Goal: Transaction & Acquisition: Purchase product/service

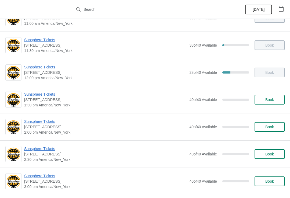
scroll to position [109, 0]
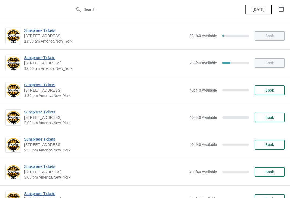
click at [265, 94] on button "Book" at bounding box center [270, 90] width 30 height 10
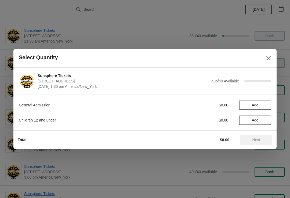
click at [264, 109] on button "Add" at bounding box center [255, 105] width 32 height 10
click at [262, 108] on icon at bounding box center [265, 105] width 6 height 6
click at [267, 104] on icon at bounding box center [265, 105] width 6 height 6
click at [266, 103] on icon at bounding box center [265, 105] width 6 height 6
click at [258, 137] on button "Next" at bounding box center [256, 140] width 32 height 10
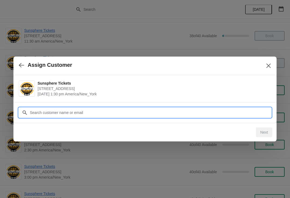
click at [241, 110] on input "Customer" at bounding box center [151, 113] width 242 height 10
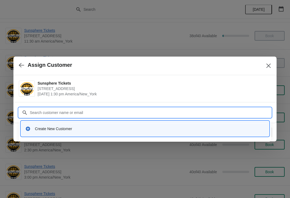
click at [150, 132] on div "Create New Customer" at bounding box center [145, 128] width 244 height 11
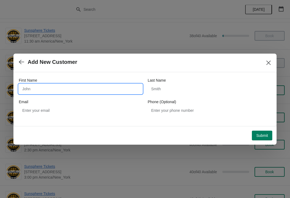
click at [95, 93] on input "First Name" at bounding box center [81, 89] width 124 height 10
type input "W"
click at [263, 129] on div "Submit" at bounding box center [144, 134] width 257 height 12
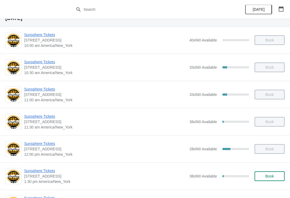
scroll to position [61, 0]
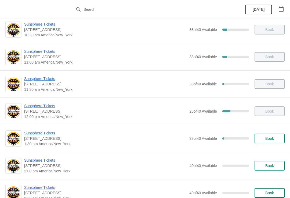
click at [274, 142] on button "Book" at bounding box center [270, 138] width 30 height 10
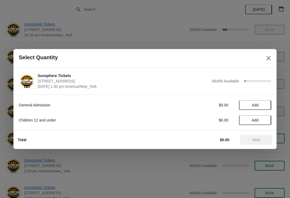
click at [267, 107] on button "Add" at bounding box center [255, 105] width 32 height 10
click at [267, 105] on icon at bounding box center [265, 105] width 6 height 6
click at [267, 119] on span "Add" at bounding box center [255, 120] width 23 height 4
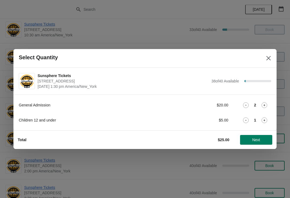
click at [259, 142] on span "Next" at bounding box center [257, 139] width 8 height 4
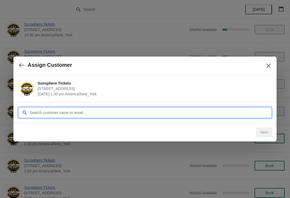
click at [253, 110] on input "Customer" at bounding box center [151, 113] width 242 height 10
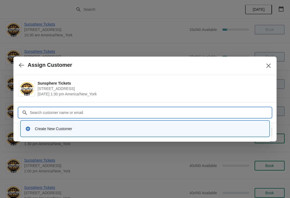
click at [116, 124] on div "Create New Customer" at bounding box center [145, 128] width 244 height 11
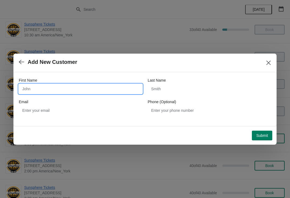
click at [76, 92] on input "First Name" at bounding box center [81, 89] width 124 height 10
type input "W"
click at [266, 128] on div "Submit" at bounding box center [144, 134] width 257 height 12
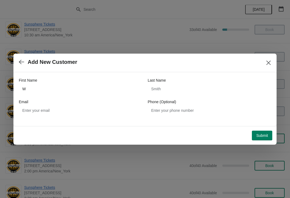
click at [260, 135] on span "Submit" at bounding box center [262, 135] width 12 height 4
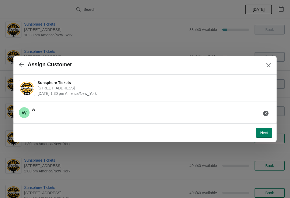
click at [265, 131] on span "Next" at bounding box center [264, 132] width 8 height 4
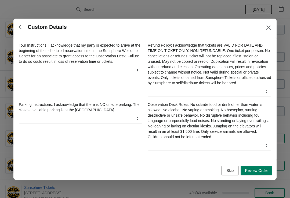
click at [231, 170] on button "Skip" at bounding box center [230, 170] width 17 height 10
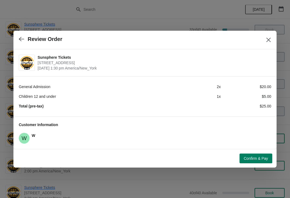
click at [251, 155] on button "Confirm & Pay" at bounding box center [256, 158] width 33 height 10
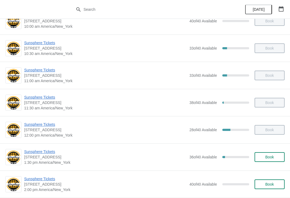
scroll to position [53, 0]
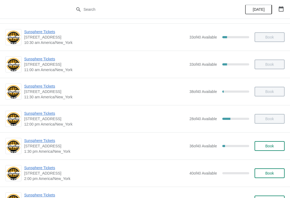
click at [272, 148] on span "Book" at bounding box center [270, 146] width 9 height 4
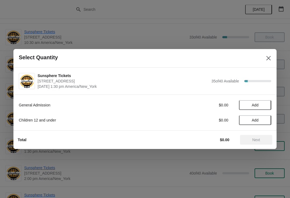
click at [262, 105] on span "Add" at bounding box center [255, 105] width 23 height 4
click at [265, 107] on icon at bounding box center [265, 105] width 6 height 6
click at [255, 141] on span "Next" at bounding box center [257, 139] width 8 height 4
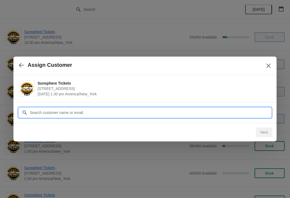
click at [245, 111] on input "Customer" at bounding box center [151, 113] width 242 height 10
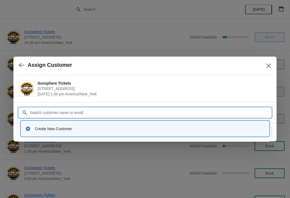
click at [133, 128] on div "Create New Customer" at bounding box center [150, 128] width 230 height 5
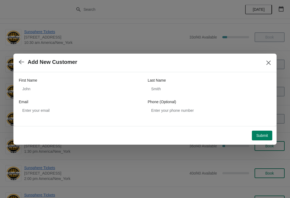
click at [95, 99] on div "Email" at bounding box center [81, 101] width 124 height 5
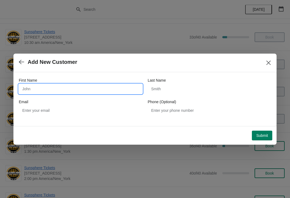
click at [89, 84] on input "First Name" at bounding box center [81, 89] width 124 height 10
type input "W"
click at [262, 128] on div "Submit" at bounding box center [144, 134] width 257 height 12
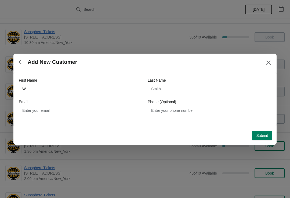
click at [263, 138] on button "Submit" at bounding box center [262, 135] width 20 height 10
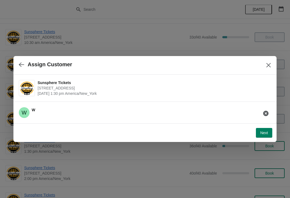
click at [264, 135] on button "Next" at bounding box center [264, 133] width 16 height 10
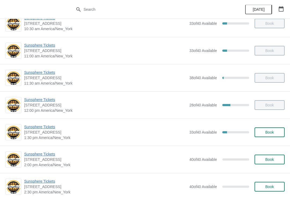
scroll to position [68, 0]
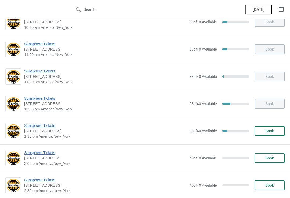
click at [280, 130] on button "Book" at bounding box center [270, 131] width 30 height 10
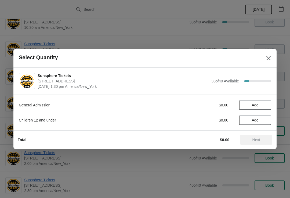
click at [261, 107] on button "Add" at bounding box center [255, 105] width 32 height 10
click at [263, 106] on icon at bounding box center [265, 105] width 6 height 6
click at [267, 105] on icon at bounding box center [265, 105] width 6 height 6
click at [267, 104] on icon at bounding box center [265, 105] width 6 height 6
click at [266, 105] on icon at bounding box center [265, 105] width 6 height 6
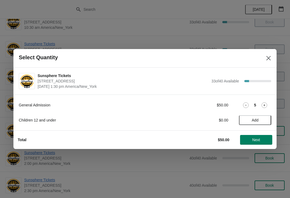
click at [254, 140] on span "Next" at bounding box center [257, 139] width 8 height 4
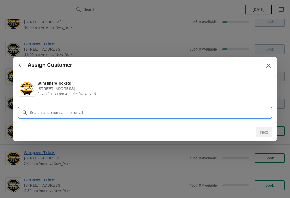
click at [238, 112] on input "Customer" at bounding box center [151, 113] width 242 height 10
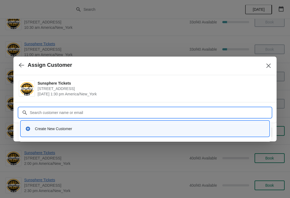
click at [134, 135] on div "Create New Customer" at bounding box center [145, 128] width 248 height 15
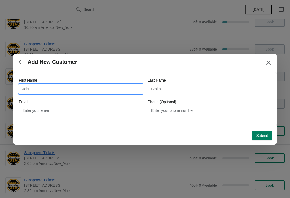
click at [86, 92] on input "First Name" at bounding box center [81, 89] width 124 height 10
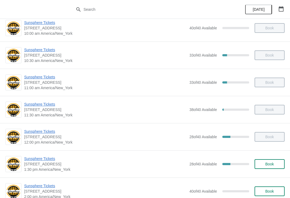
scroll to position [59, 0]
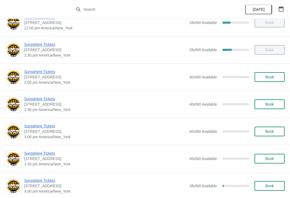
scroll to position [150, 0]
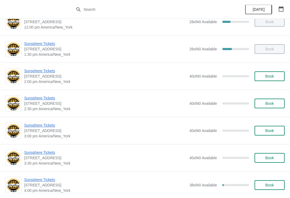
click at [274, 73] on button "Book" at bounding box center [270, 76] width 30 height 10
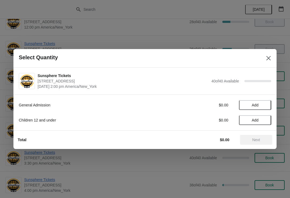
click at [259, 105] on span "Add" at bounding box center [255, 105] width 7 height 4
click at [266, 101] on div "General Admission $10.00 1" at bounding box center [145, 105] width 253 height 10
click at [264, 106] on icon at bounding box center [265, 105] width 6 height 6
click at [260, 141] on span "Next" at bounding box center [257, 139] width 8 height 4
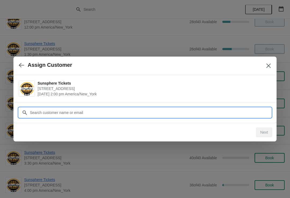
click at [124, 110] on input "Customer" at bounding box center [151, 113] width 242 height 10
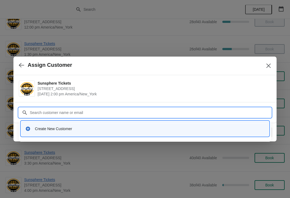
click at [84, 127] on div "Create New Customer" at bounding box center [150, 128] width 230 height 5
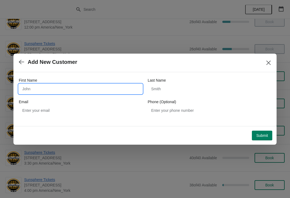
click at [52, 90] on input "First Name" at bounding box center [81, 89] width 124 height 10
type input "W"
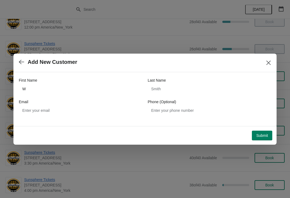
click at [265, 135] on span "Submit" at bounding box center [262, 135] width 12 height 4
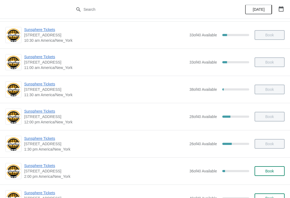
scroll to position [85, 0]
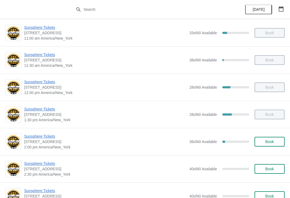
click at [278, 142] on span "Book" at bounding box center [270, 141] width 20 height 4
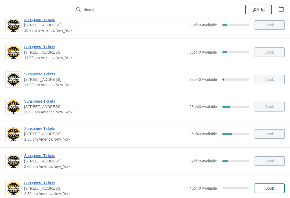
scroll to position [104, 0]
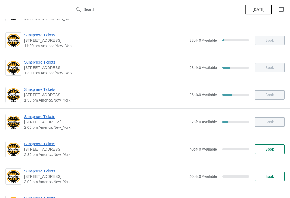
click at [273, 150] on span "Book" at bounding box center [270, 149] width 9 height 4
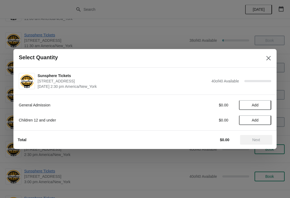
click at [265, 105] on span "Add" at bounding box center [255, 105] width 23 height 4
click at [266, 107] on icon at bounding box center [265, 105] width 6 height 6
click at [260, 140] on span "Next" at bounding box center [257, 139] width 8 height 4
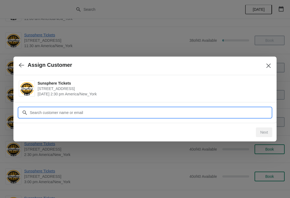
click at [246, 109] on input "Customer" at bounding box center [151, 113] width 242 height 10
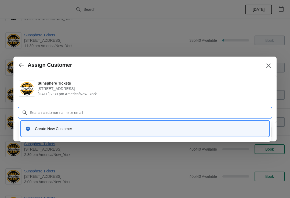
click at [140, 125] on div "Create New Customer" at bounding box center [145, 128] width 244 height 11
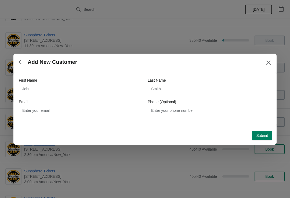
click at [61, 99] on div "Email" at bounding box center [81, 101] width 124 height 5
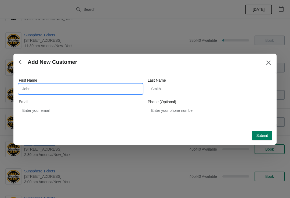
click at [73, 91] on input "First Name" at bounding box center [81, 89] width 124 height 10
type input "W"
click at [259, 126] on div "Submit" at bounding box center [142, 133] width 259 height 14
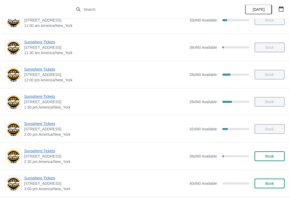
scroll to position [103, 0]
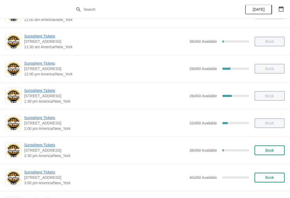
click at [272, 147] on button "Book" at bounding box center [270, 150] width 30 height 10
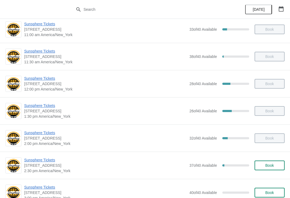
scroll to position [93, 0]
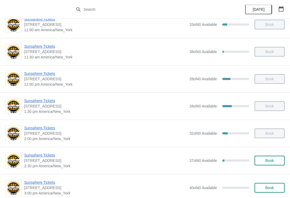
click at [47, 157] on span "Sunsphere Tickets" at bounding box center [105, 154] width 163 height 5
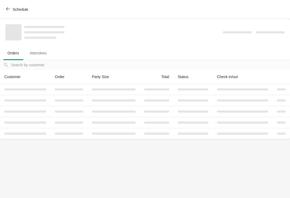
scroll to position [0, 0]
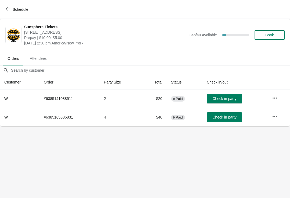
click at [25, 10] on span "Schedule" at bounding box center [21, 9] width 16 height 4
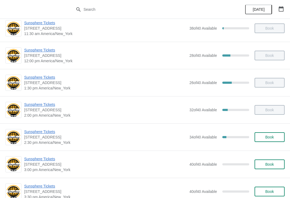
scroll to position [118, 0]
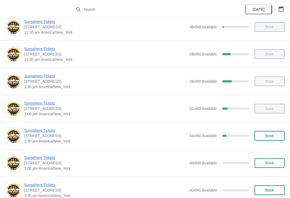
click at [271, 131] on button "Book" at bounding box center [270, 136] width 30 height 10
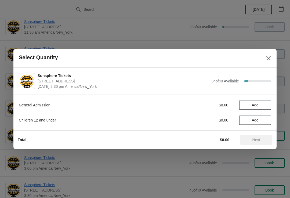
click at [267, 105] on button "Add" at bounding box center [255, 105] width 32 height 10
click at [271, 104] on div "1" at bounding box center [255, 105] width 32 height 6
click at [265, 105] on icon at bounding box center [265, 105] width 6 height 6
click at [259, 135] on button "Next" at bounding box center [256, 140] width 32 height 10
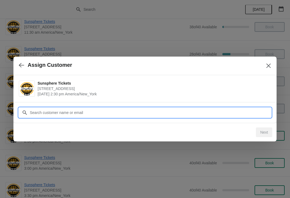
click at [244, 112] on input "Customer" at bounding box center [151, 113] width 242 height 10
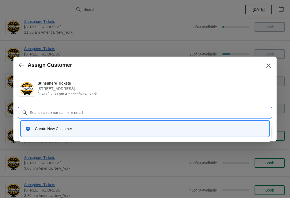
click at [134, 124] on div "Create New Customer" at bounding box center [145, 128] width 244 height 11
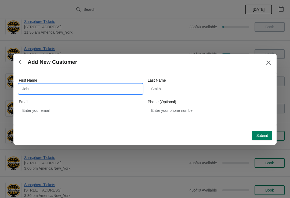
click at [65, 92] on input "First Name" at bounding box center [81, 89] width 124 height 10
type input "Aw"
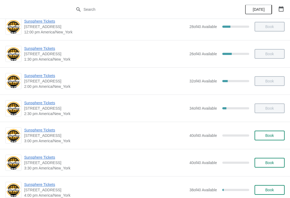
scroll to position [154, 0]
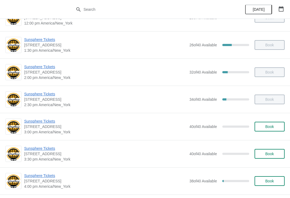
click at [279, 126] on span "Book" at bounding box center [270, 126] width 20 height 4
